Goal: Task Accomplishment & Management: Complete application form

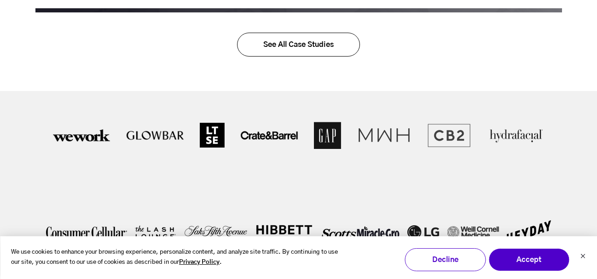
scroll to position [1701, 0]
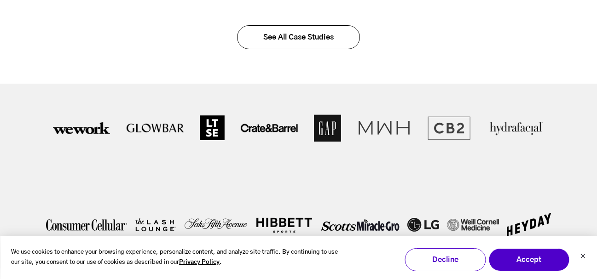
click at [581, 133] on div at bounding box center [298, 176] width 597 height 185
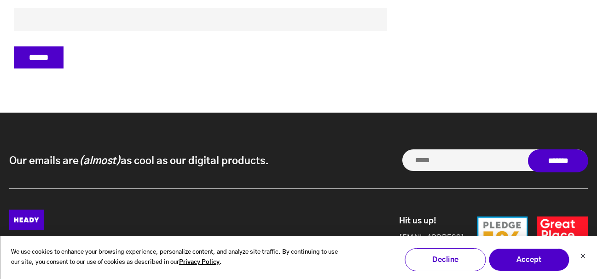
scroll to position [3921, 0]
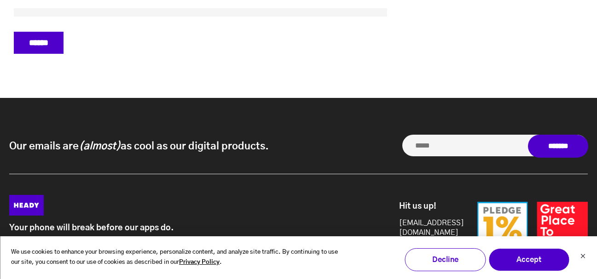
click at [303, 199] on div "Our emails are (almost) as cool as our digital products. Our emails are (almost…" at bounding box center [298, 252] width 597 height 309
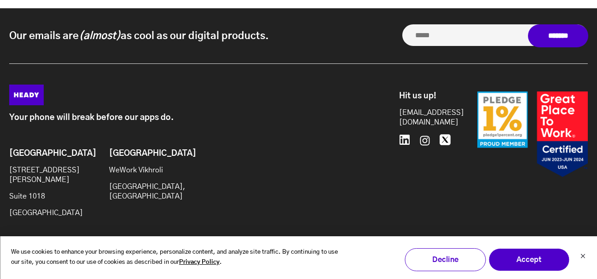
scroll to position [4046, 0]
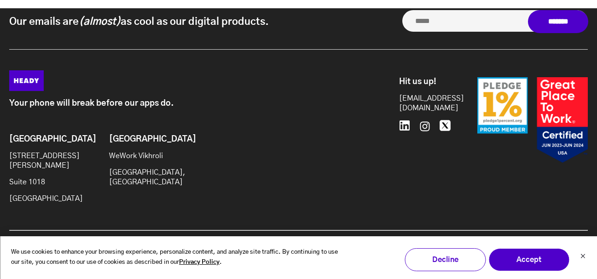
click at [134, 161] on p "WeWork Vikhroli" at bounding box center [146, 156] width 75 height 10
drag, startPoint x: 109, startPoint y: 161, endPoint x: 167, endPoint y: 161, distance: 58.0
click at [167, 161] on p "WeWork Vikhroli" at bounding box center [146, 156] width 75 height 10
click at [582, 255] on icon "Dismiss cookie banner" at bounding box center [583, 256] width 6 height 6
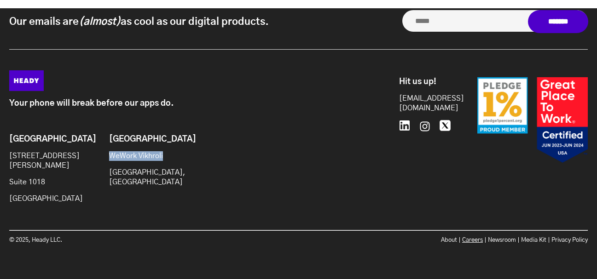
click at [466, 237] on link "Careers" at bounding box center [472, 240] width 21 height 6
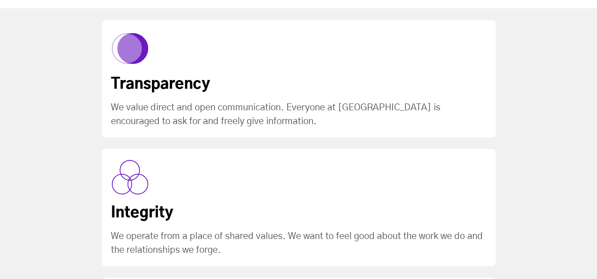
scroll to position [1057, 0]
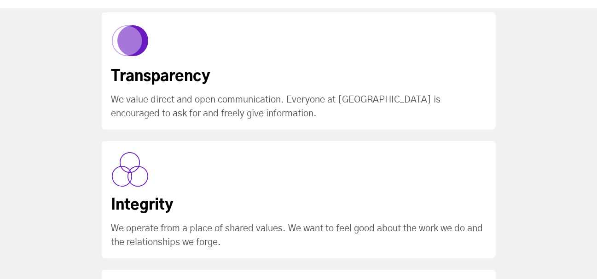
click at [570, 93] on div "How We Operate Our operating system is the way we conduct ourselves. It’s how w…" at bounding box center [298, 161] width 597 height 452
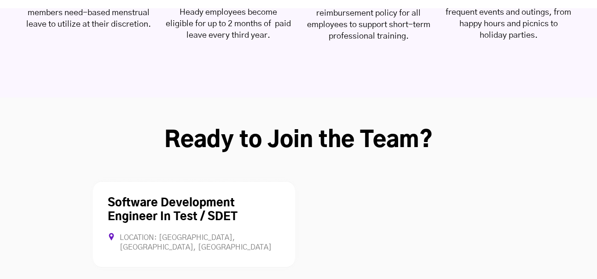
scroll to position [2492, 0]
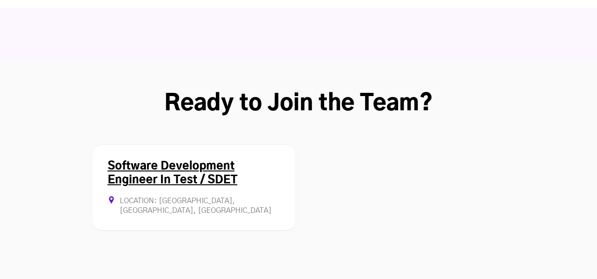
click at [191, 162] on div "Software Development Engineer In Test / SDET Location: [GEOGRAPHIC_DATA], [GEOG…" at bounding box center [194, 187] width 202 height 86
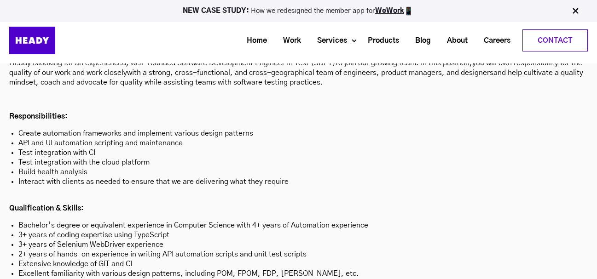
scroll to position [2545, 0]
